Goal: Task Accomplishment & Management: Use online tool/utility

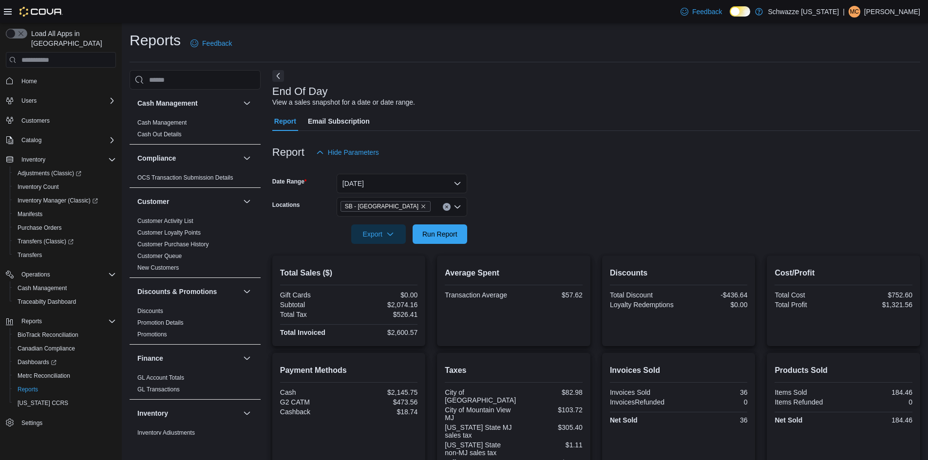
scroll to position [119, 0]
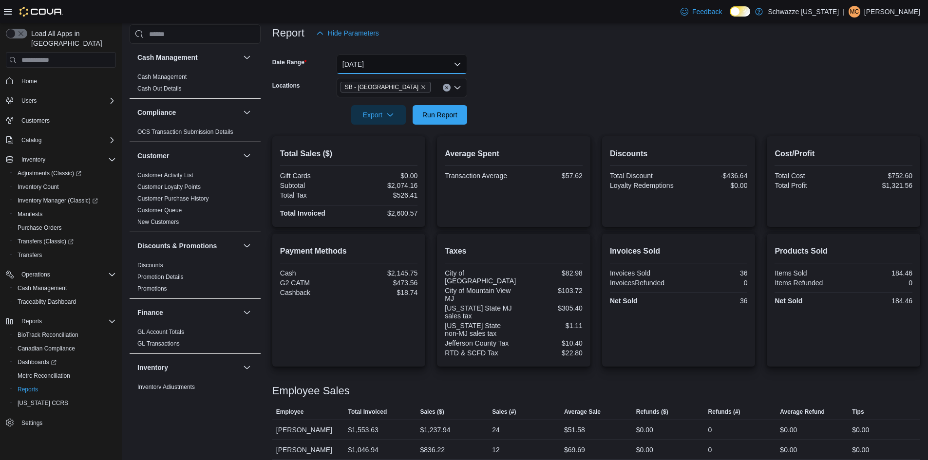
click at [413, 65] on button "[DATE]" at bounding box center [402, 64] width 131 height 19
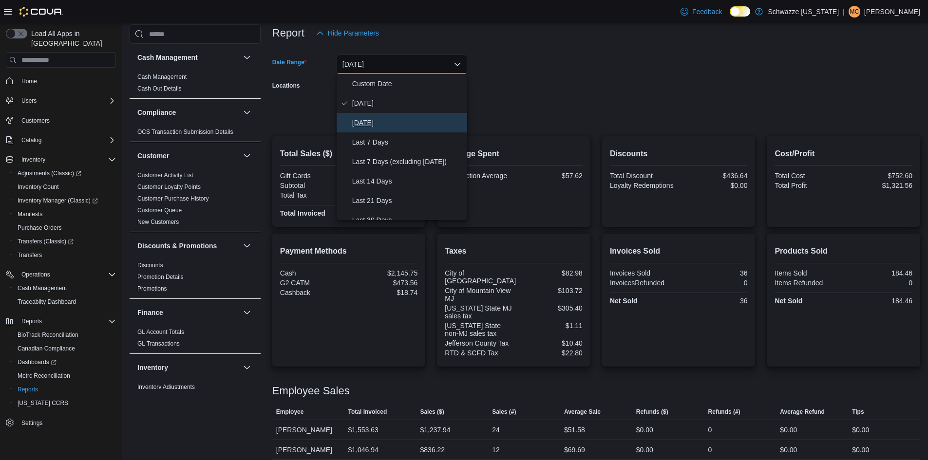
click at [387, 124] on span "[DATE]" at bounding box center [407, 123] width 111 height 12
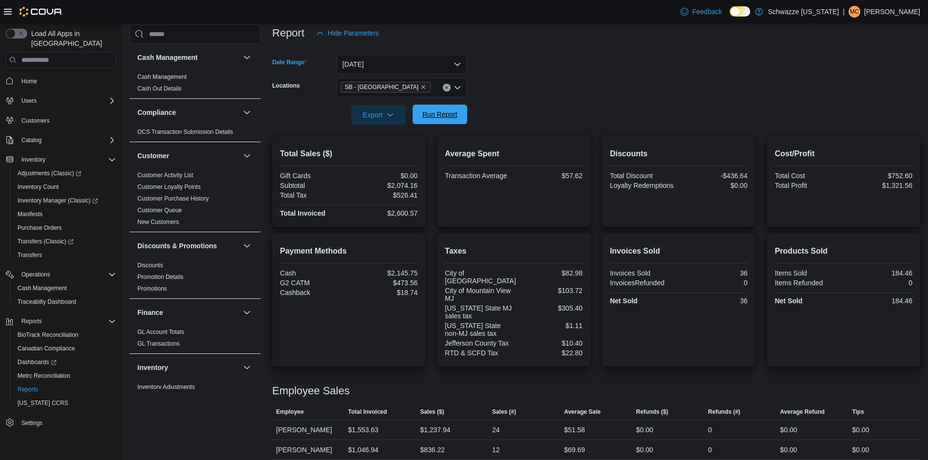
click at [443, 120] on span "Run Report" at bounding box center [439, 114] width 43 height 19
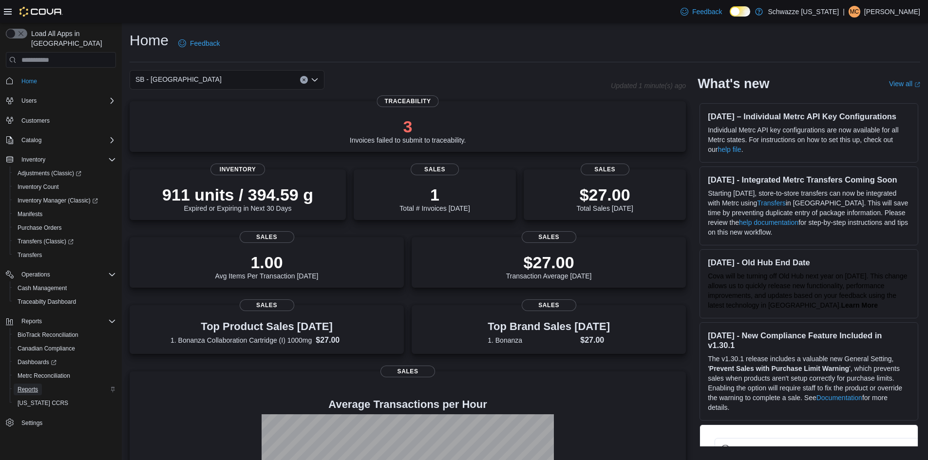
click at [29, 386] on span "Reports" at bounding box center [28, 390] width 20 height 8
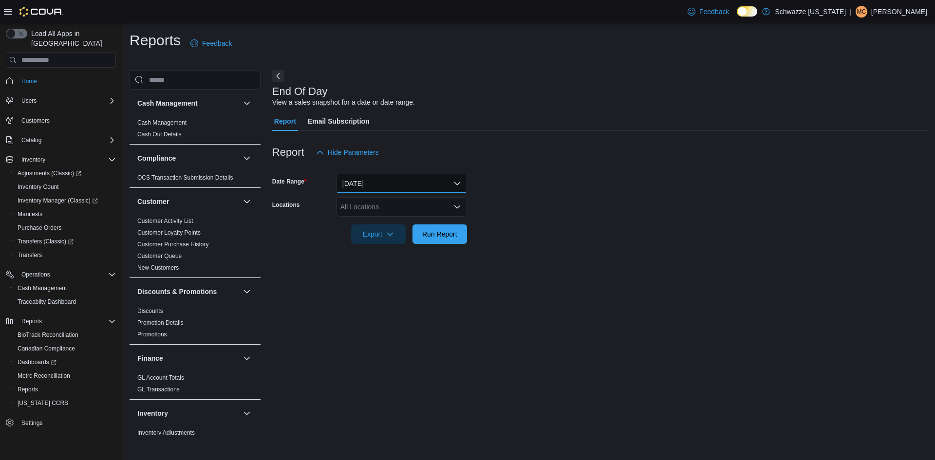
drag, startPoint x: 375, startPoint y: 181, endPoint x: 376, endPoint y: 187, distance: 5.4
click at [376, 181] on button "[DATE]" at bounding box center [402, 183] width 131 height 19
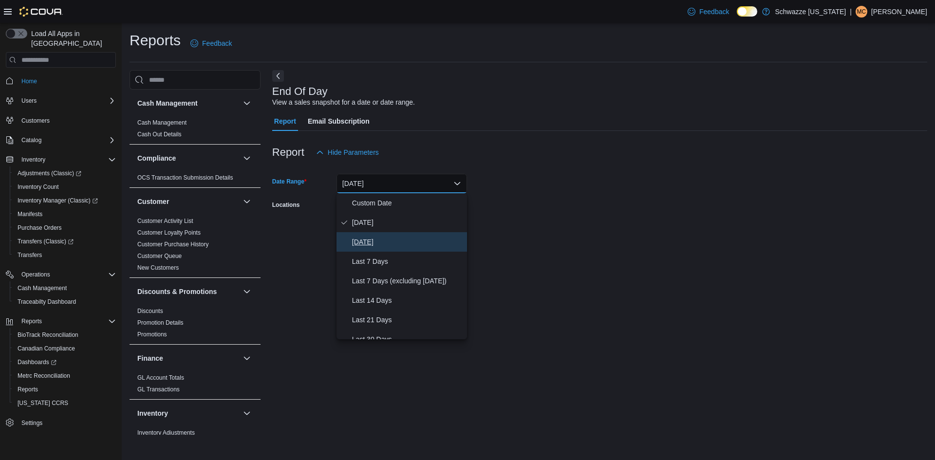
click at [369, 248] on button "[DATE]" at bounding box center [402, 241] width 131 height 19
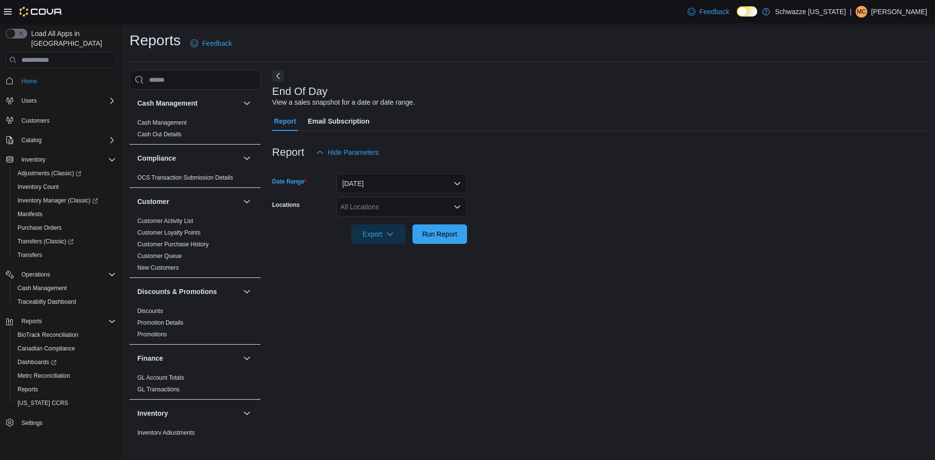
click at [378, 211] on div "All Locations" at bounding box center [402, 206] width 131 height 19
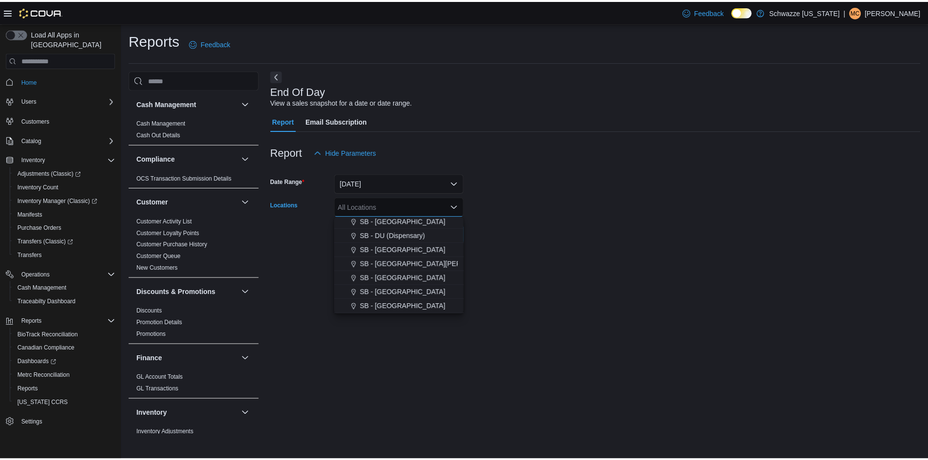
scroll to position [244, 0]
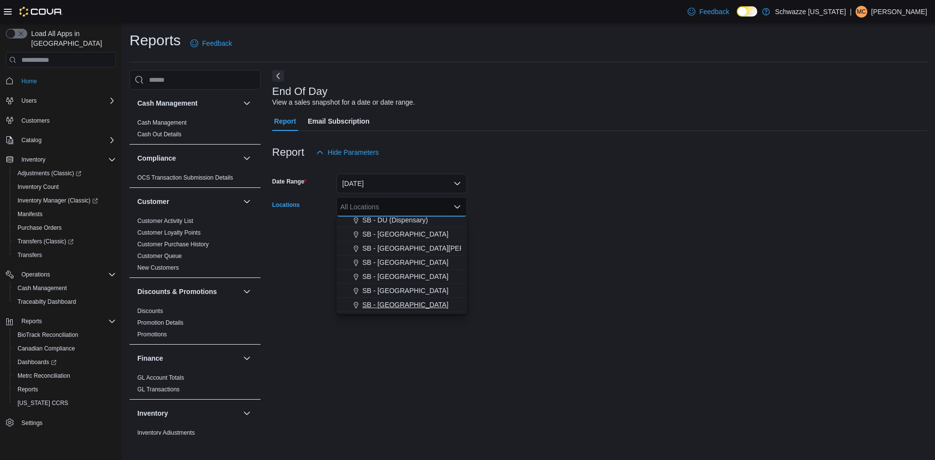
click at [399, 307] on span "SB - [GEOGRAPHIC_DATA]" at bounding box center [405, 305] width 86 height 10
click at [553, 252] on div at bounding box center [599, 250] width 655 height 12
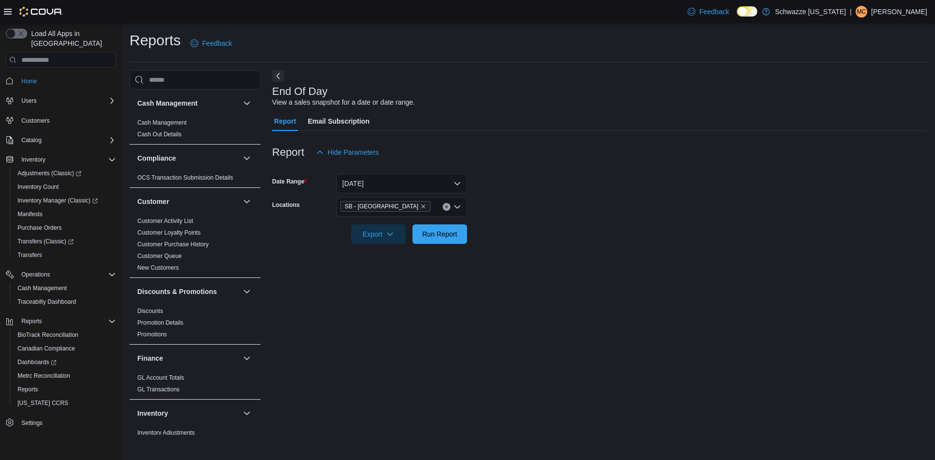
click at [454, 245] on div at bounding box center [599, 250] width 655 height 12
click at [454, 240] on span "Run Report" at bounding box center [439, 233] width 43 height 19
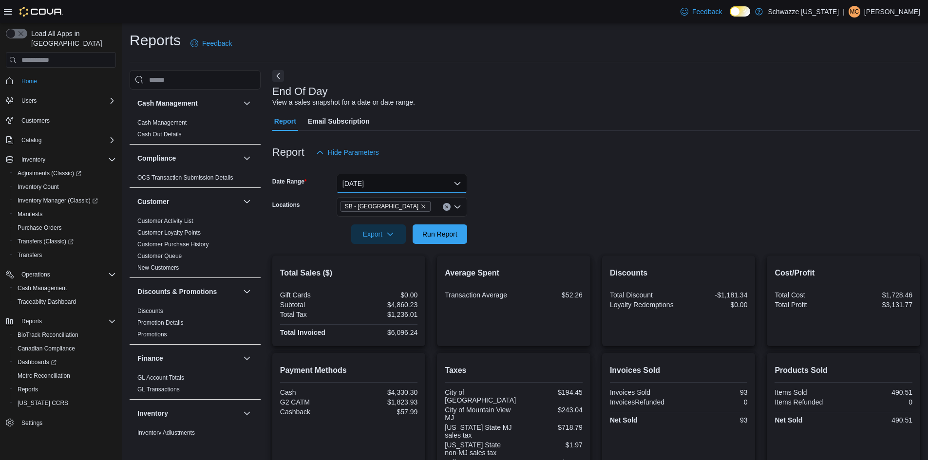
click at [400, 189] on button "[DATE]" at bounding box center [402, 183] width 131 height 19
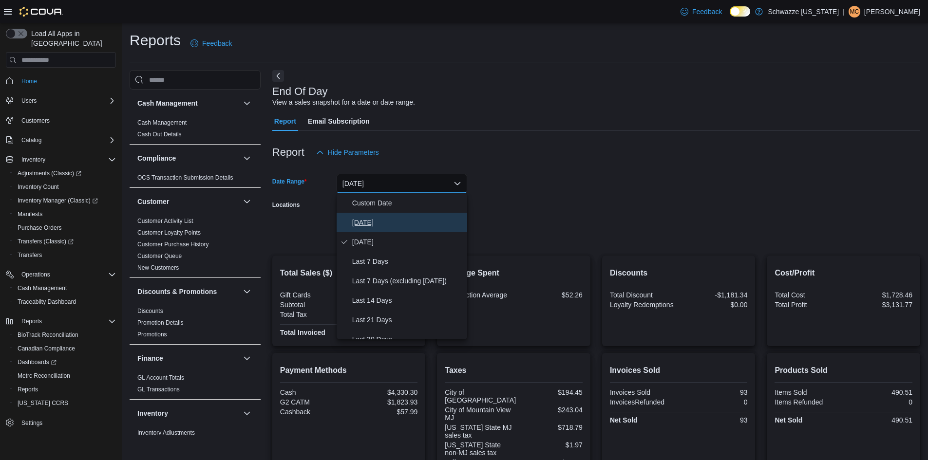
click at [359, 225] on span "[DATE]" at bounding box center [407, 223] width 111 height 12
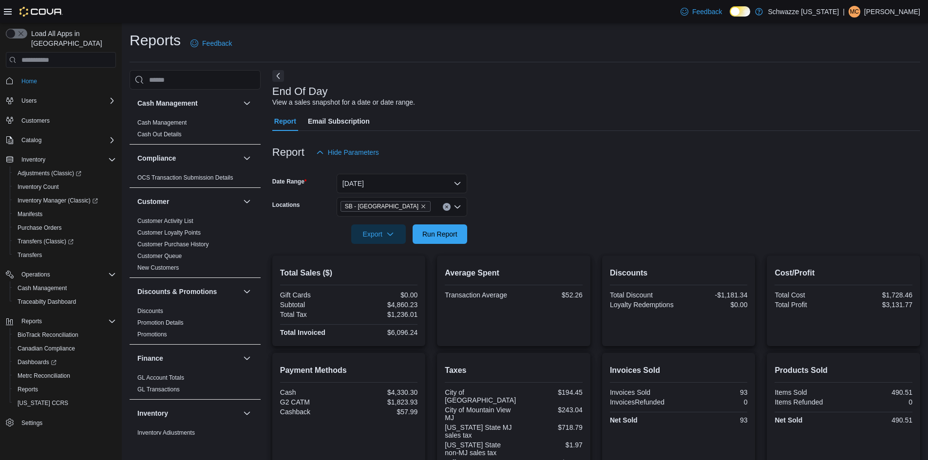
click at [572, 176] on form "Date Range Today Locations SB - Lakeside Export Run Report" at bounding box center [596, 203] width 648 height 82
click at [440, 241] on span "Run Report" at bounding box center [439, 233] width 43 height 19
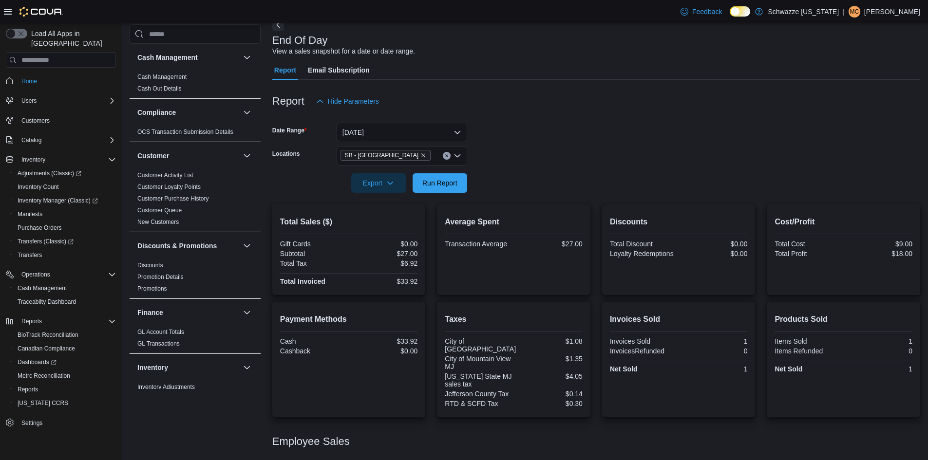
scroll to position [82, 0]
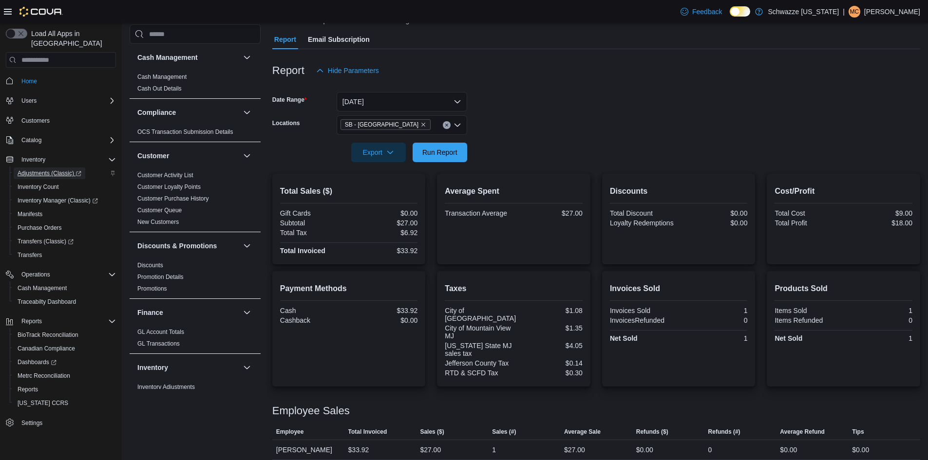
click at [29, 170] on span "Adjustments (Classic)" at bounding box center [50, 174] width 64 height 8
click at [35, 183] on span "Inventory Count" at bounding box center [38, 187] width 41 height 8
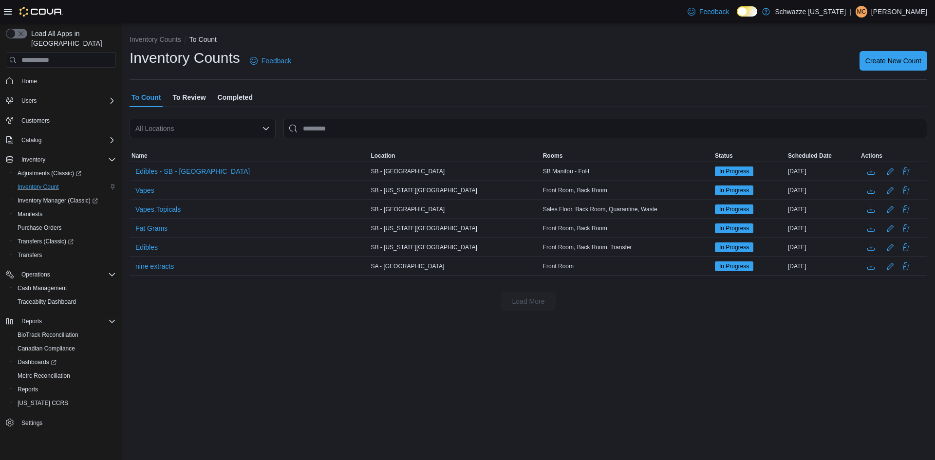
click at [252, 131] on div "All Locations" at bounding box center [203, 128] width 146 height 19
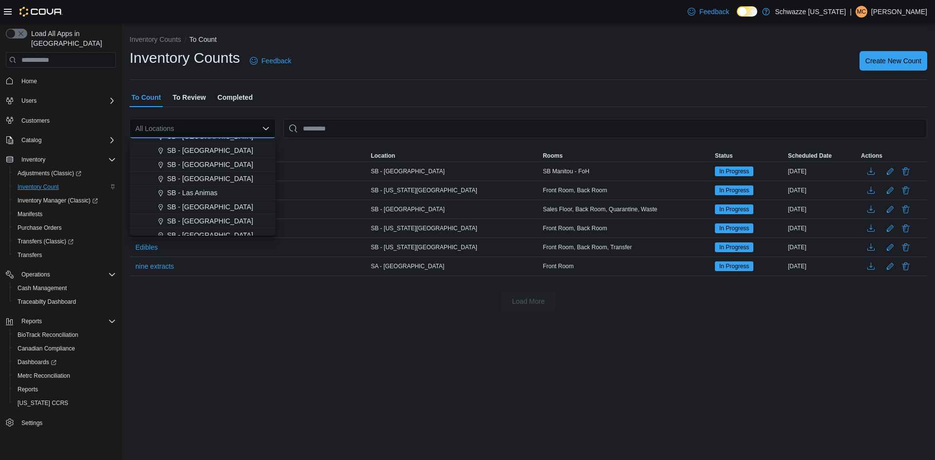
scroll to position [292, 0]
click at [204, 179] on span "SB - [GEOGRAPHIC_DATA]" at bounding box center [210, 178] width 86 height 10
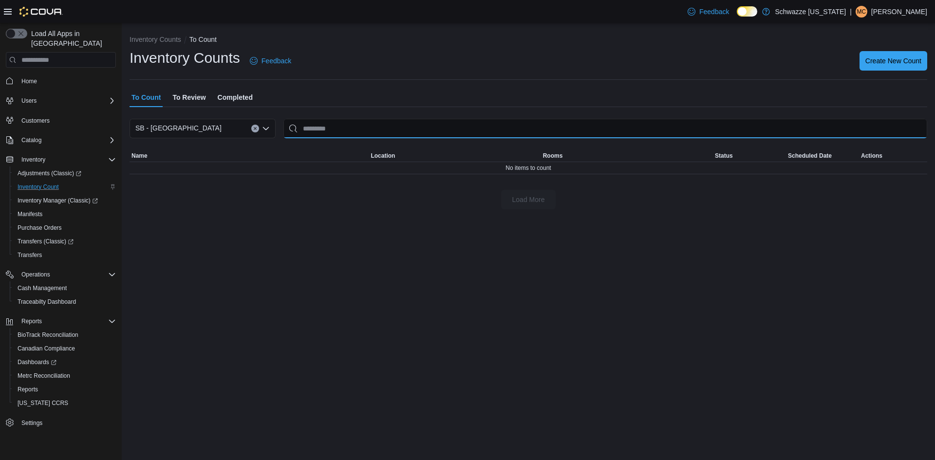
click at [332, 128] on input "This is a search bar. After typing your query, hit enter to filter the results …" at bounding box center [606, 128] width 644 height 19
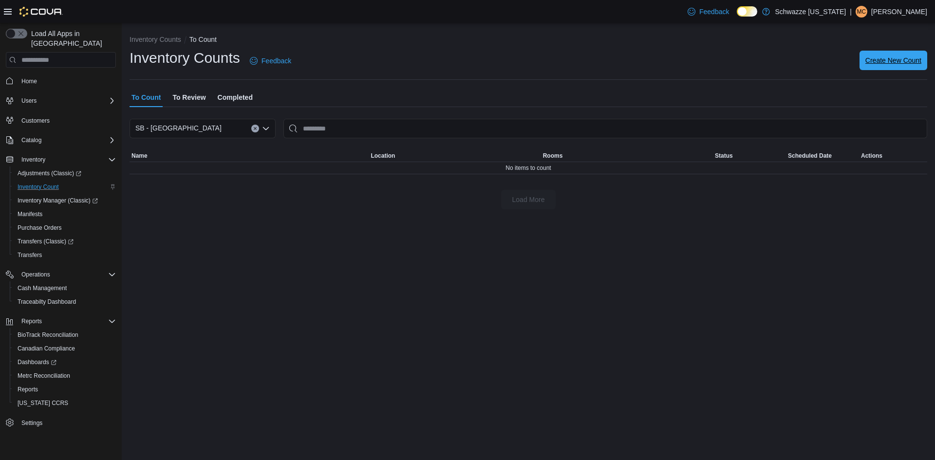
click at [898, 56] on span "Create New Count" at bounding box center [894, 60] width 56 height 19
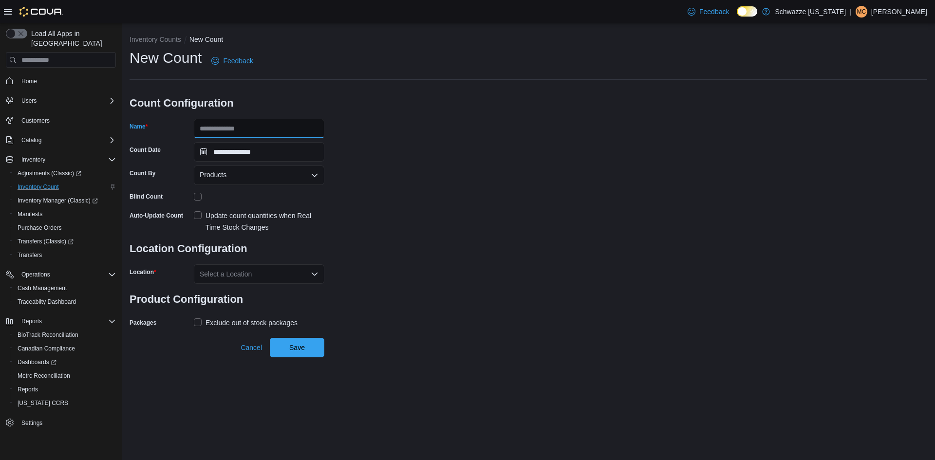
click at [249, 132] on input "Name" at bounding box center [259, 128] width 131 height 19
click at [265, 132] on input "Name" at bounding box center [259, 128] width 131 height 19
click at [265, 168] on div "Products" at bounding box center [259, 175] width 131 height 19
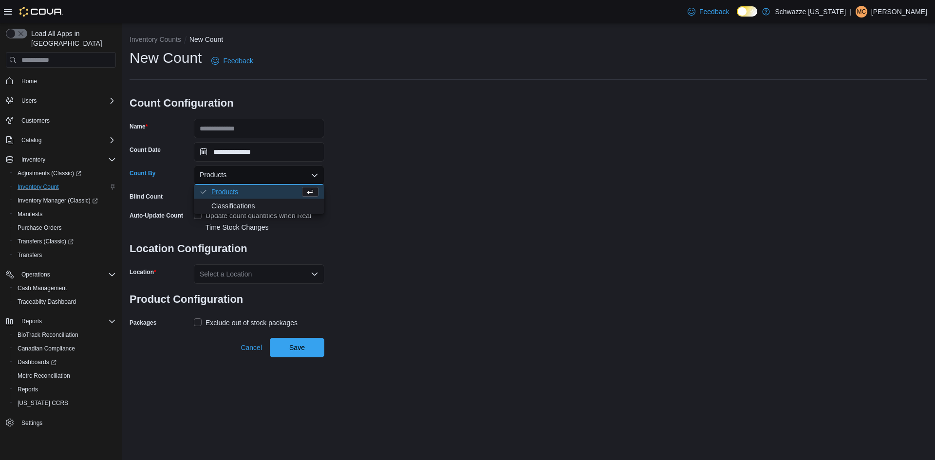
click at [365, 163] on div "**********" at bounding box center [529, 189] width 798 height 282
click at [234, 265] on div "Select a Location" at bounding box center [259, 274] width 131 height 19
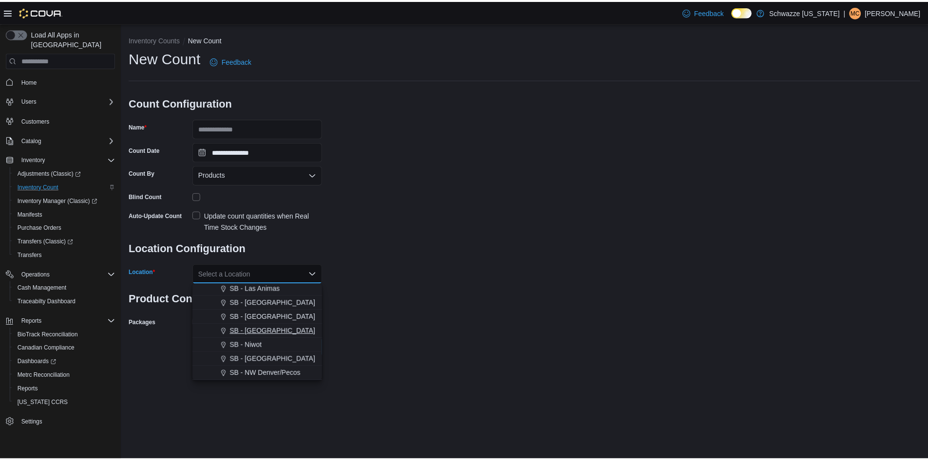
scroll to position [292, 0]
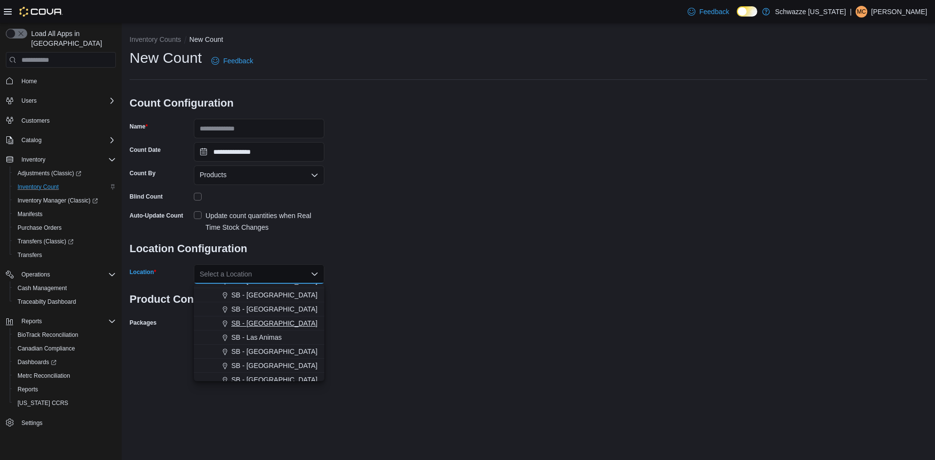
drag, startPoint x: 258, startPoint y: 319, endPoint x: 297, endPoint y: 308, distance: 40.9
click at [260, 318] on button "SB - [GEOGRAPHIC_DATA]" at bounding box center [259, 324] width 131 height 14
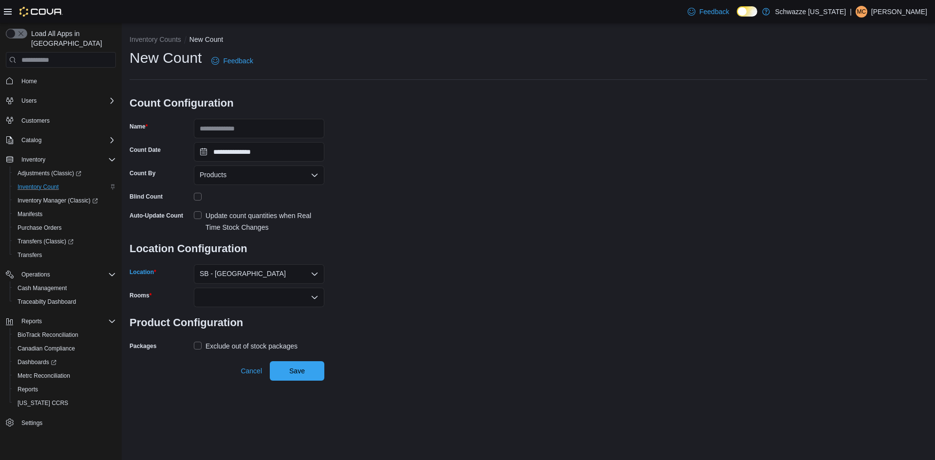
click at [309, 310] on h3 "Product Configuration" at bounding box center [227, 322] width 195 height 31
click at [317, 294] on icon "Open list of options" at bounding box center [315, 298] width 8 height 8
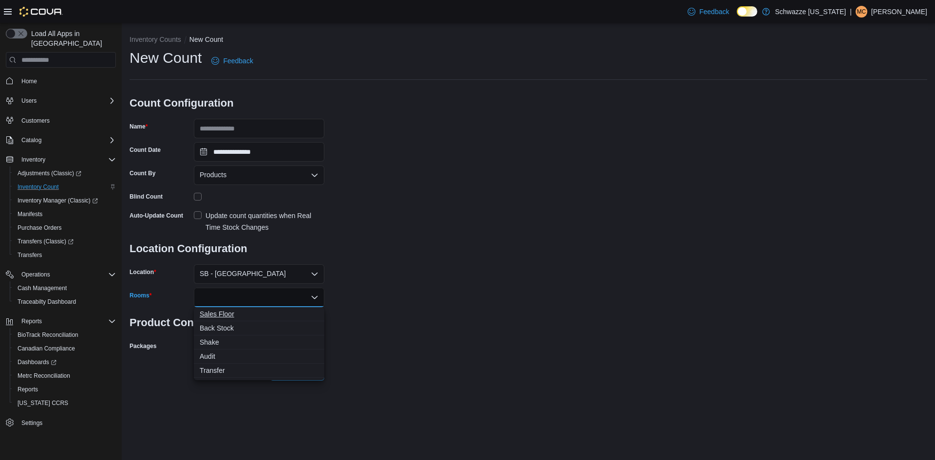
click at [221, 313] on span "Sales Floor" at bounding box center [259, 314] width 119 height 10
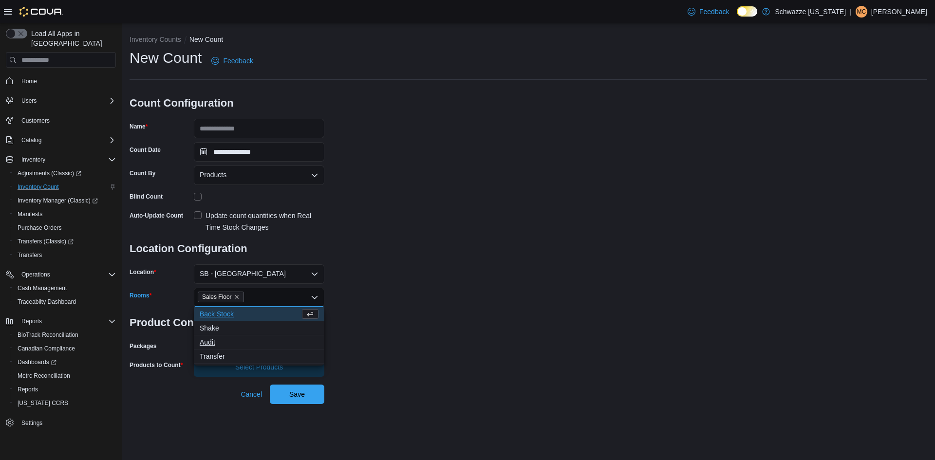
click at [211, 345] on span "Audit" at bounding box center [259, 343] width 119 height 10
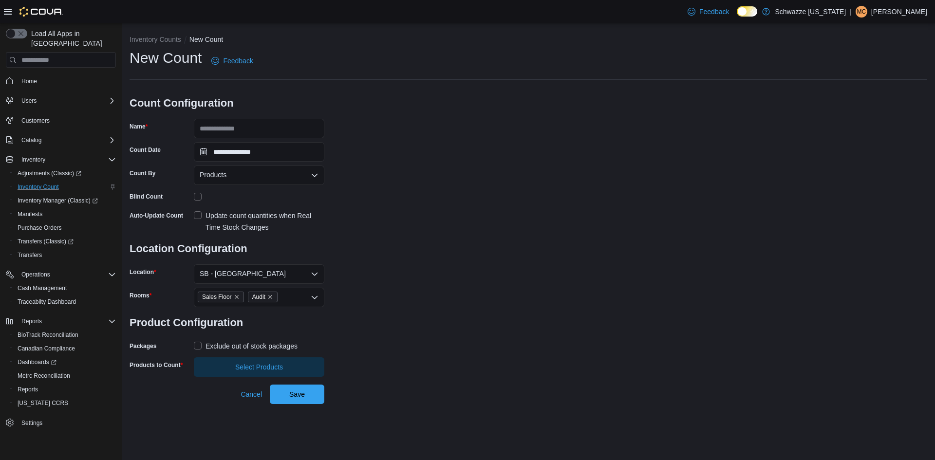
click at [352, 334] on div "**********" at bounding box center [529, 212] width 798 height 329
click at [270, 297] on icon "Remove Audit from selection in this group" at bounding box center [270, 297] width 4 height 4
click at [398, 298] on div "**********" at bounding box center [529, 212] width 798 height 329
click at [256, 130] on input "Name" at bounding box center [259, 128] width 131 height 19
type input "**********"
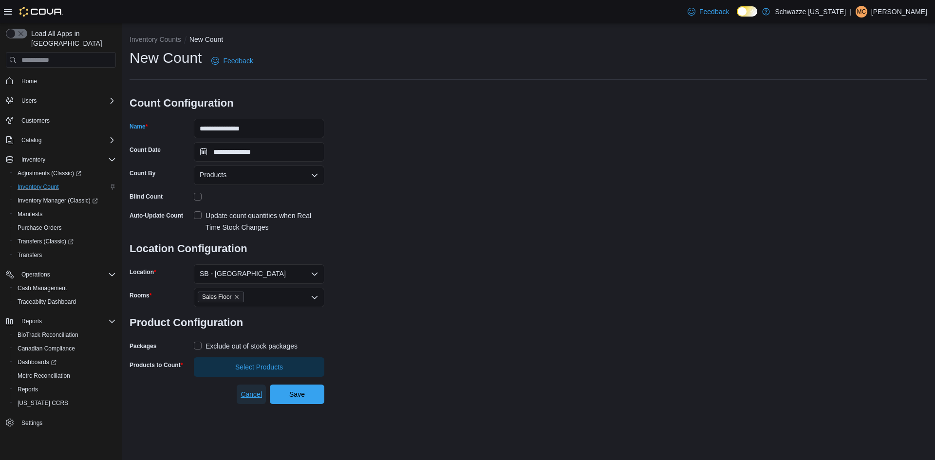
click at [250, 385] on span "Cancel" at bounding box center [251, 394] width 21 height 19
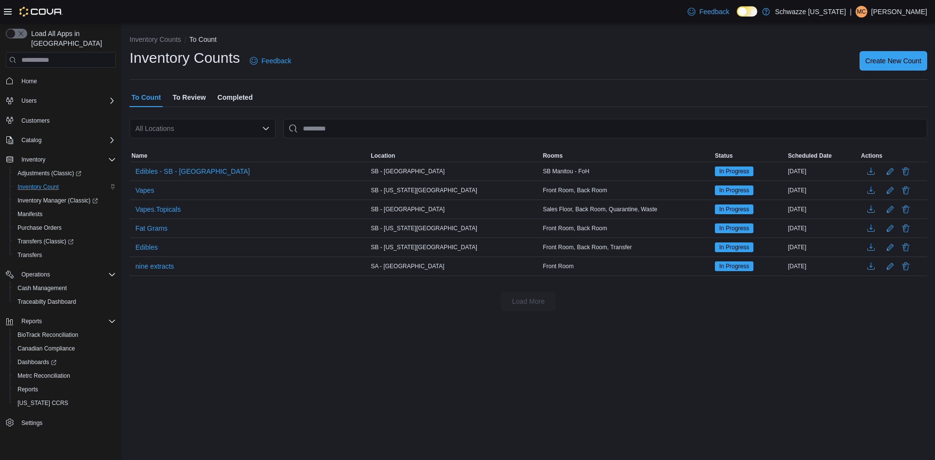
click at [185, 97] on span "To Review" at bounding box center [188, 97] width 33 height 19
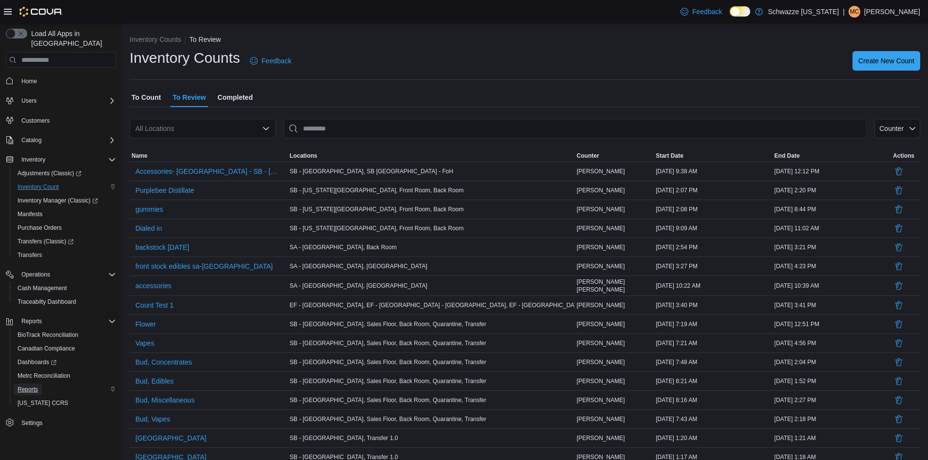
click at [29, 386] on span "Reports" at bounding box center [28, 390] width 20 height 8
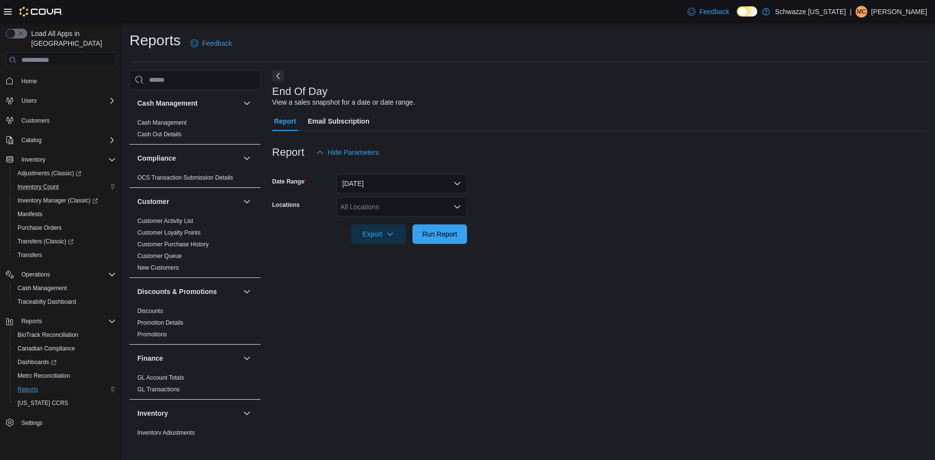
click at [389, 213] on div "All Locations" at bounding box center [402, 206] width 131 height 19
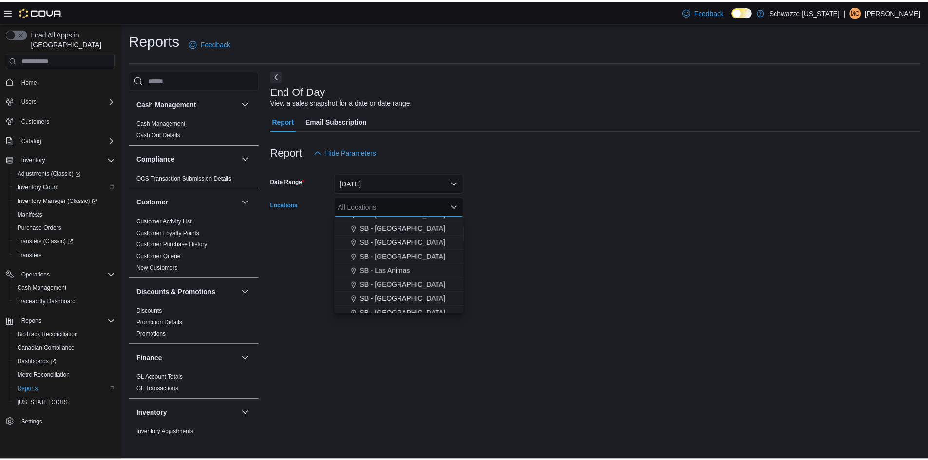
scroll to position [292, 0]
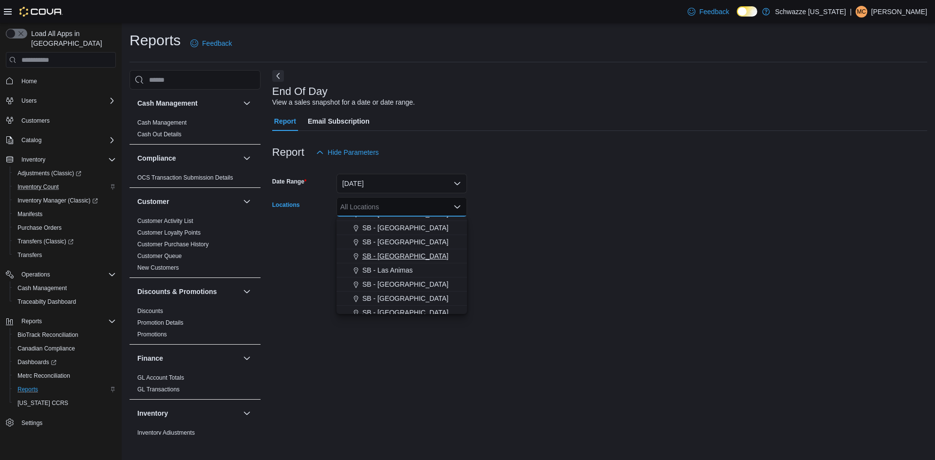
click at [386, 254] on span "SB - [GEOGRAPHIC_DATA]" at bounding box center [405, 256] width 86 height 10
click at [507, 246] on div at bounding box center [599, 250] width 655 height 12
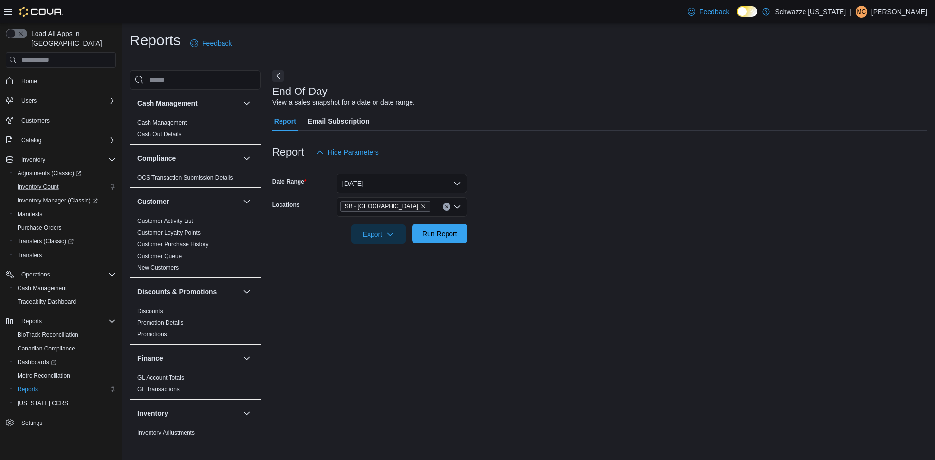
click at [429, 230] on span "Run Report" at bounding box center [439, 234] width 35 height 10
